Goal: Task Accomplishment & Management: Use online tool/utility

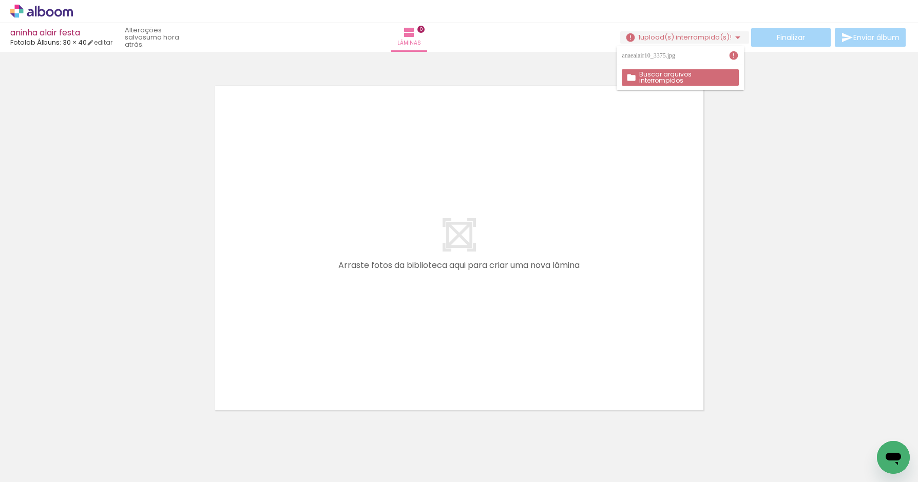
click at [0, 0] on slot "Buscar arquivos interrompidos" at bounding box center [0, 0] width 0 height 0
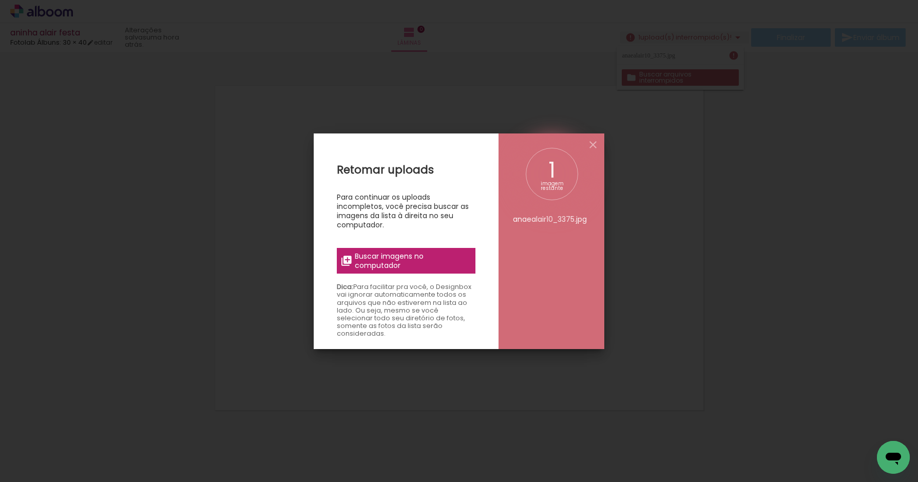
click at [378, 267] on span "Buscar imagens no computador" at bounding box center [412, 261] width 115 height 18
click at [0, 0] on input "file" at bounding box center [0, 0] width 0 height 0
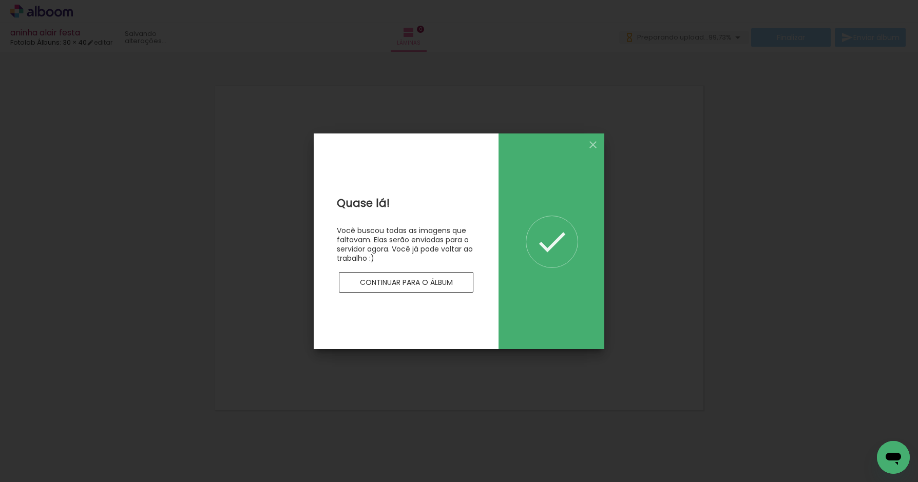
click at [0, 0] on slot "Continuar para o álbum" at bounding box center [0, 0] width 0 height 0
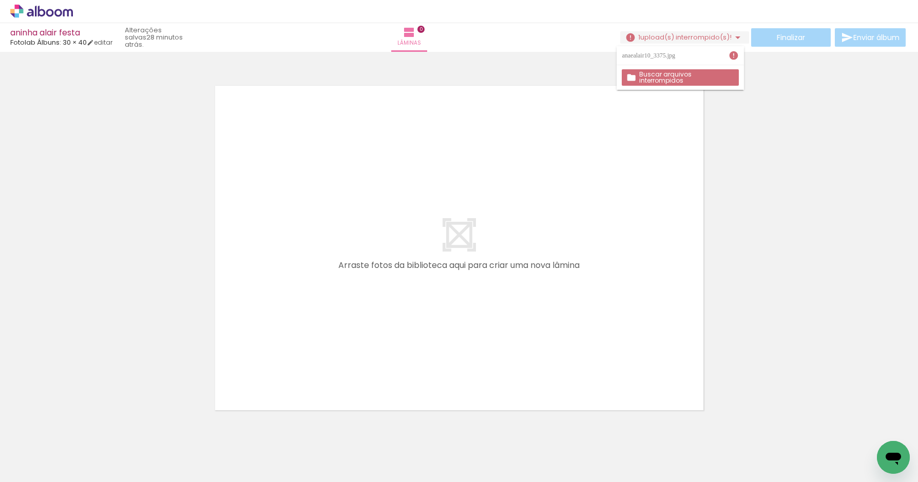
scroll to position [0, 19754]
